Goal: Task Accomplishment & Management: Manage account settings

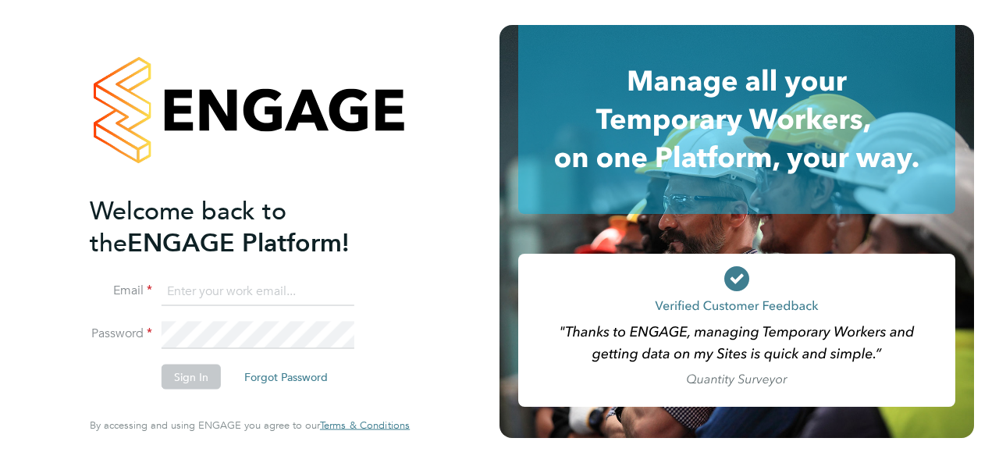
click at [222, 298] on input at bounding box center [258, 291] width 193 height 28
type input "davidsmith@itsconstruction.co.uk"
click at [186, 383] on button "Sign In" at bounding box center [191, 377] width 59 height 25
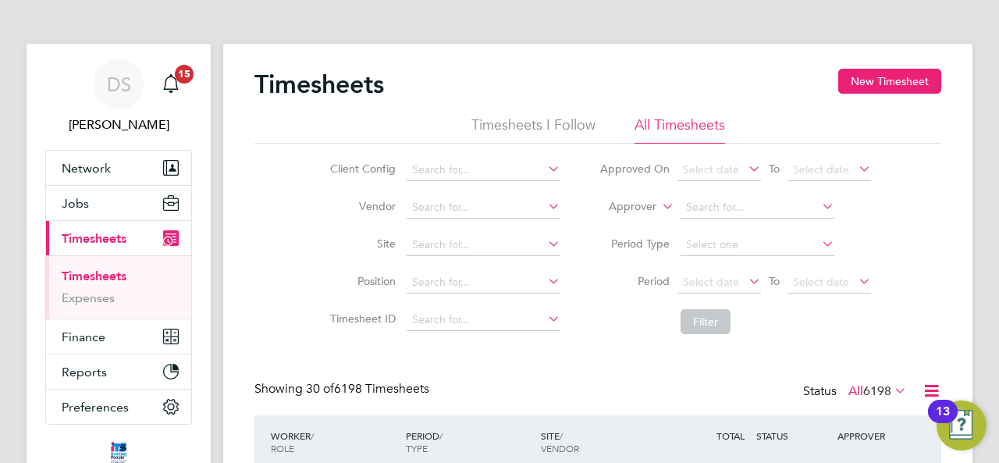
click at [921, 208] on div "Client Config Vendor Site Position Timesheet ID Approved On Select date To Sele…" at bounding box center [598, 243] width 687 height 198
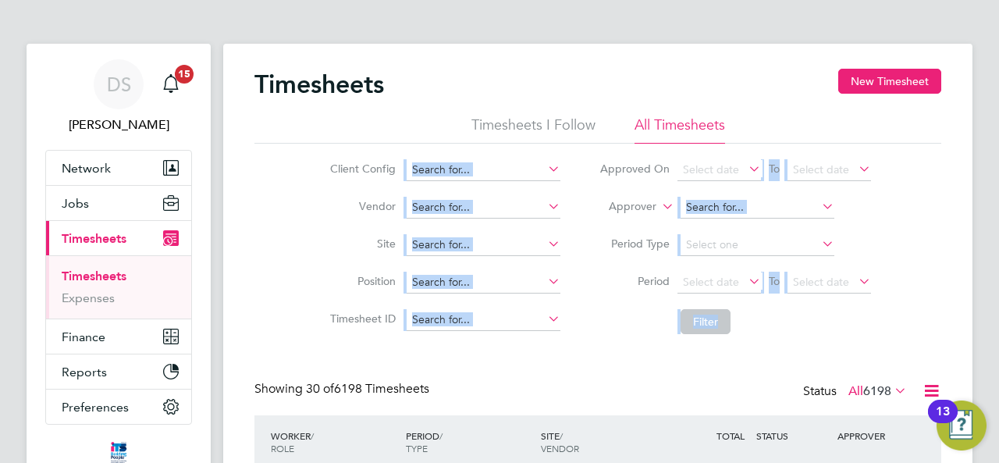
drag, startPoint x: 999, startPoint y: 74, endPoint x: 972, endPoint y: 254, distance: 181.5
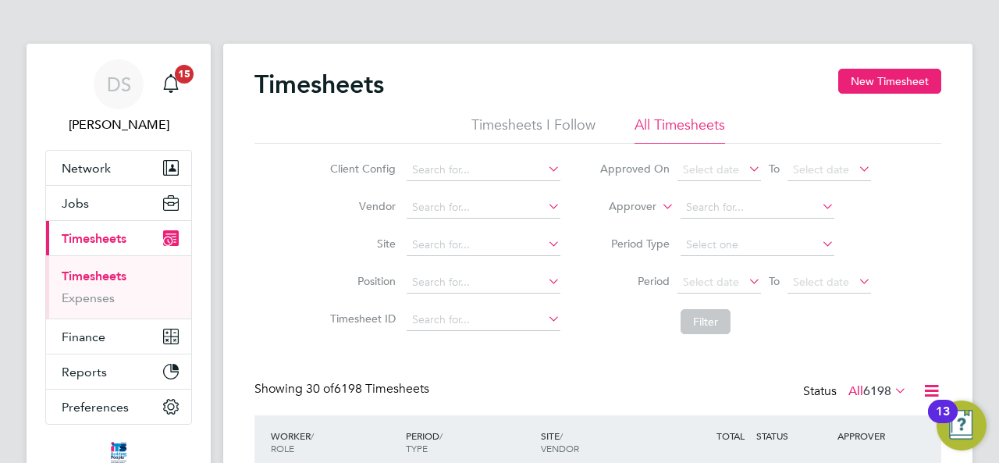
click at [882, 327] on li "Filter" at bounding box center [735, 321] width 311 height 41
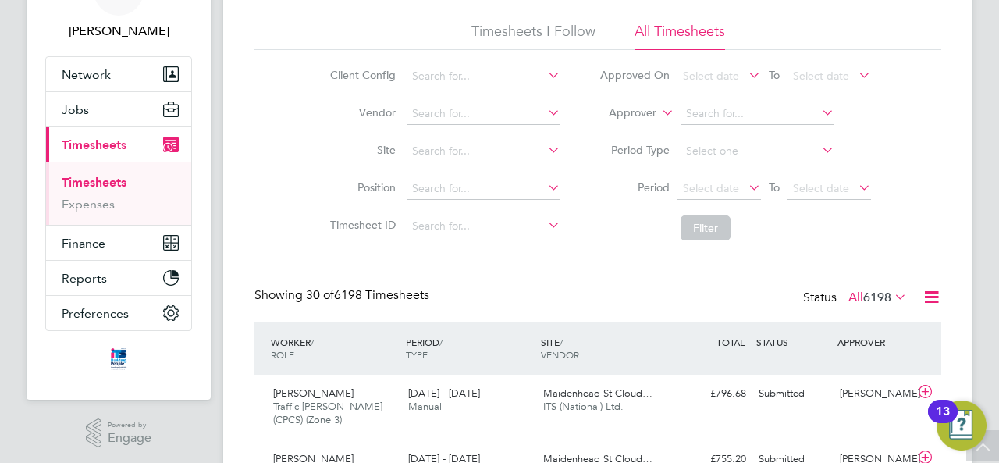
click at [864, 293] on span "6198" at bounding box center [878, 298] width 28 height 16
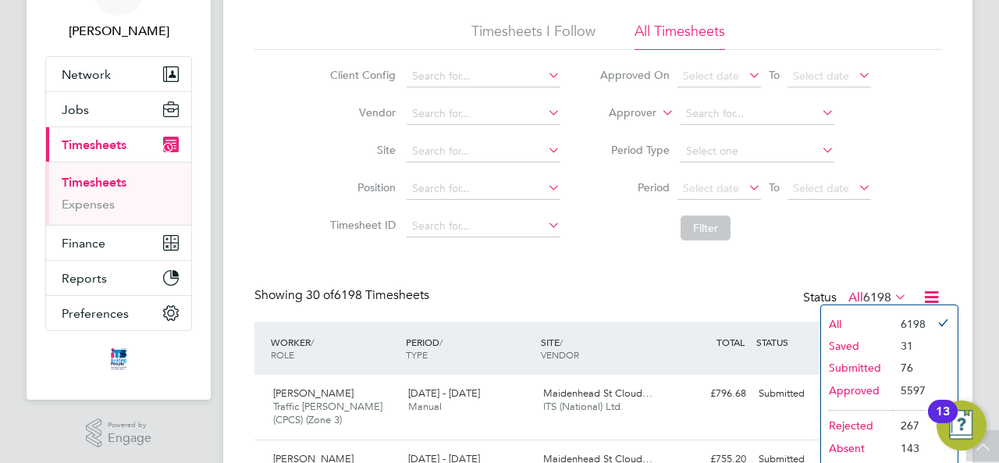
click at [864, 365] on li "Submitted" at bounding box center [857, 368] width 72 height 22
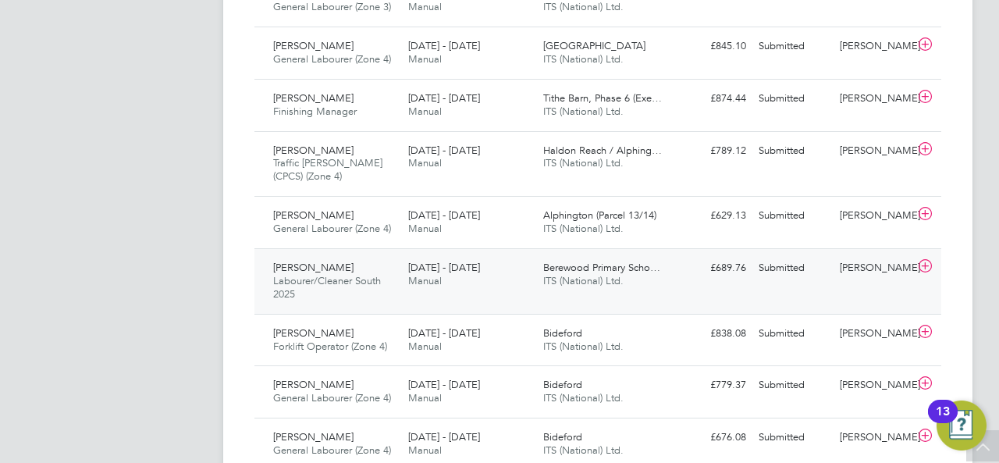
click at [461, 300] on div "[PERSON_NAME] Labourer/Cleaner South 2025 [DATE] - [DATE] [DATE] - [DATE] Manua…" at bounding box center [598, 281] width 687 height 66
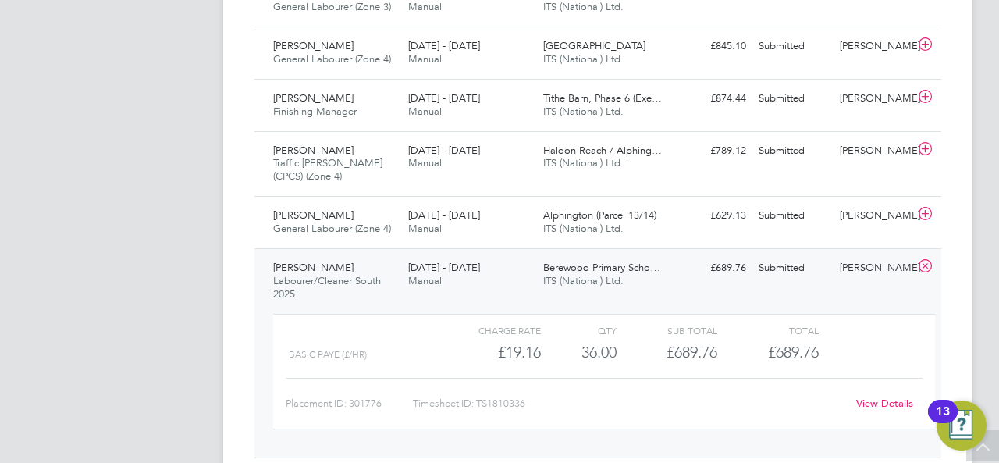
click at [887, 397] on link "View Details" at bounding box center [885, 403] width 57 height 13
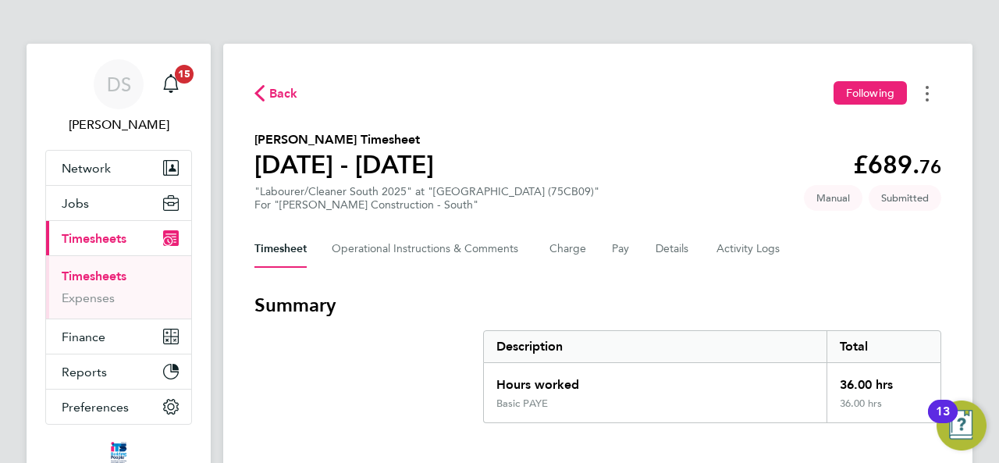
click at [921, 90] on button "Timesheets Menu" at bounding box center [928, 93] width 28 height 24
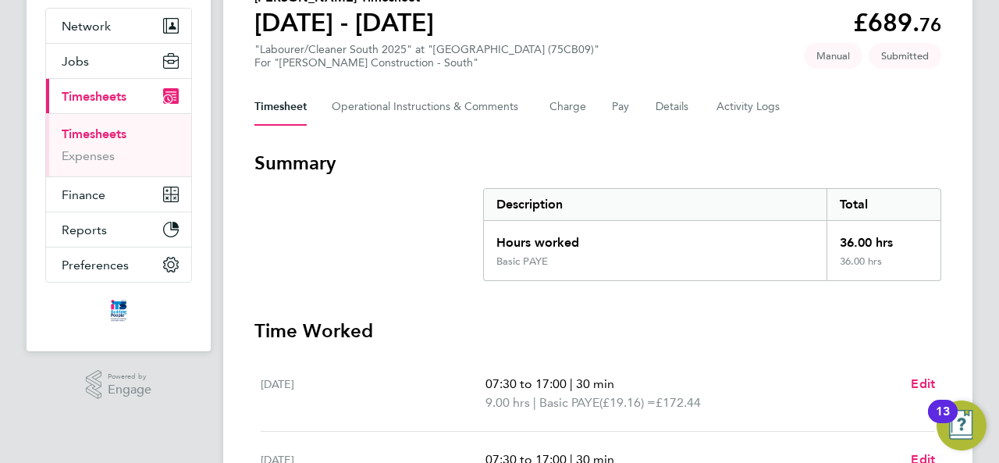
scroll to position [130, 0]
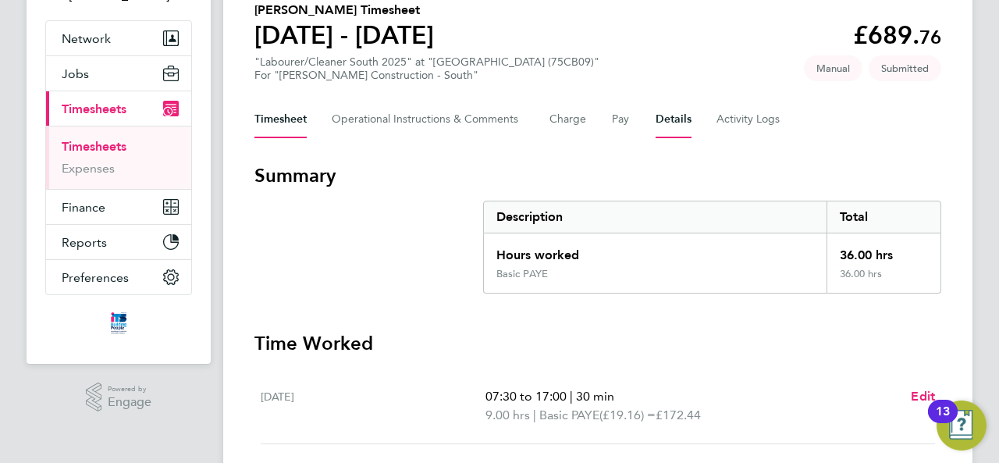
click at [665, 118] on button "Details" at bounding box center [674, 119] width 36 height 37
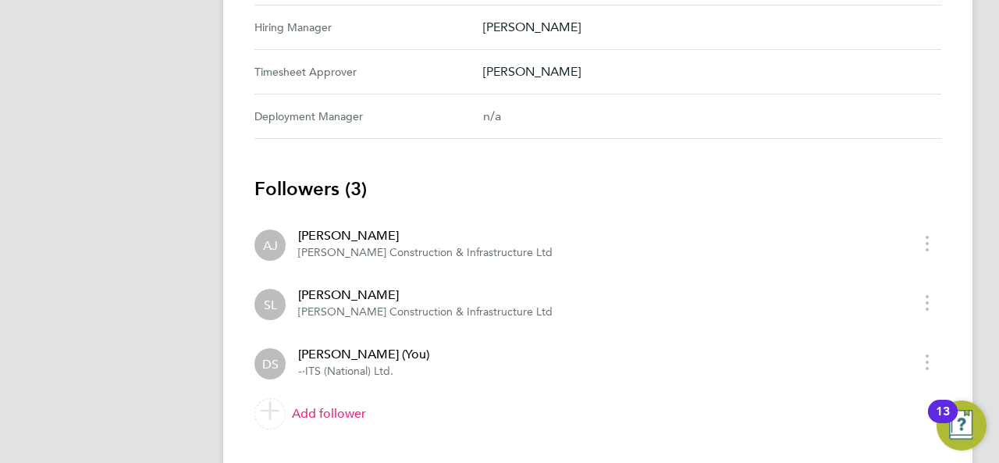
scroll to position [832, 0]
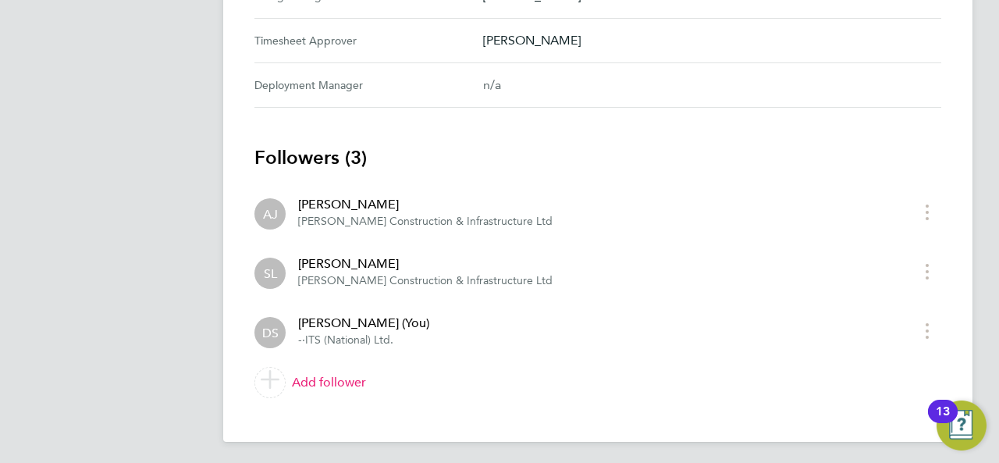
click at [593, 326] on app-follower-row "DS David Smith (You) - · ITS (National) Ltd." at bounding box center [584, 331] width 659 height 34
